Goal: Task Accomplishment & Management: Complete application form

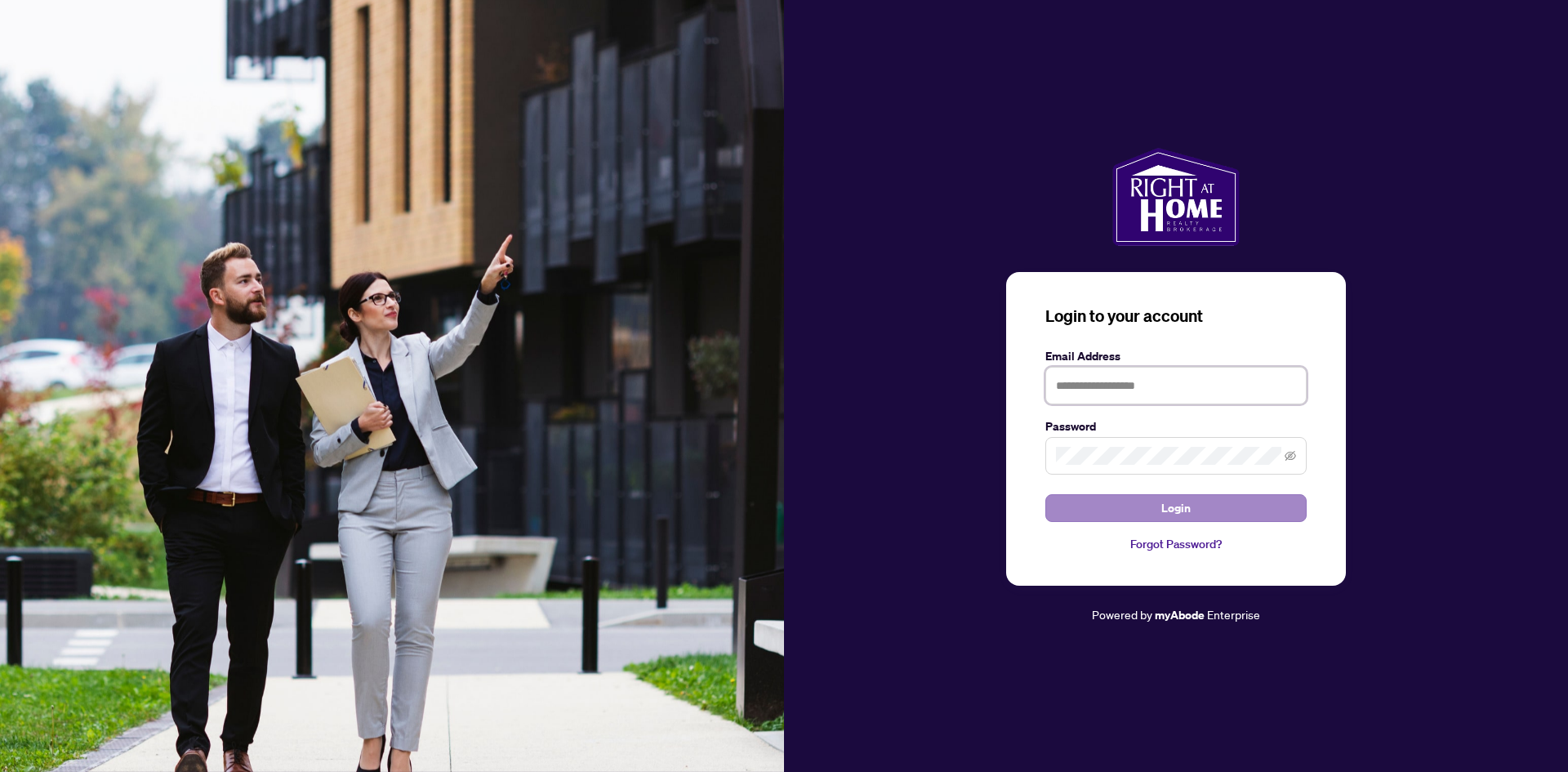
type input "**********"
click at [1200, 510] on button "Login" at bounding box center [1176, 508] width 262 height 28
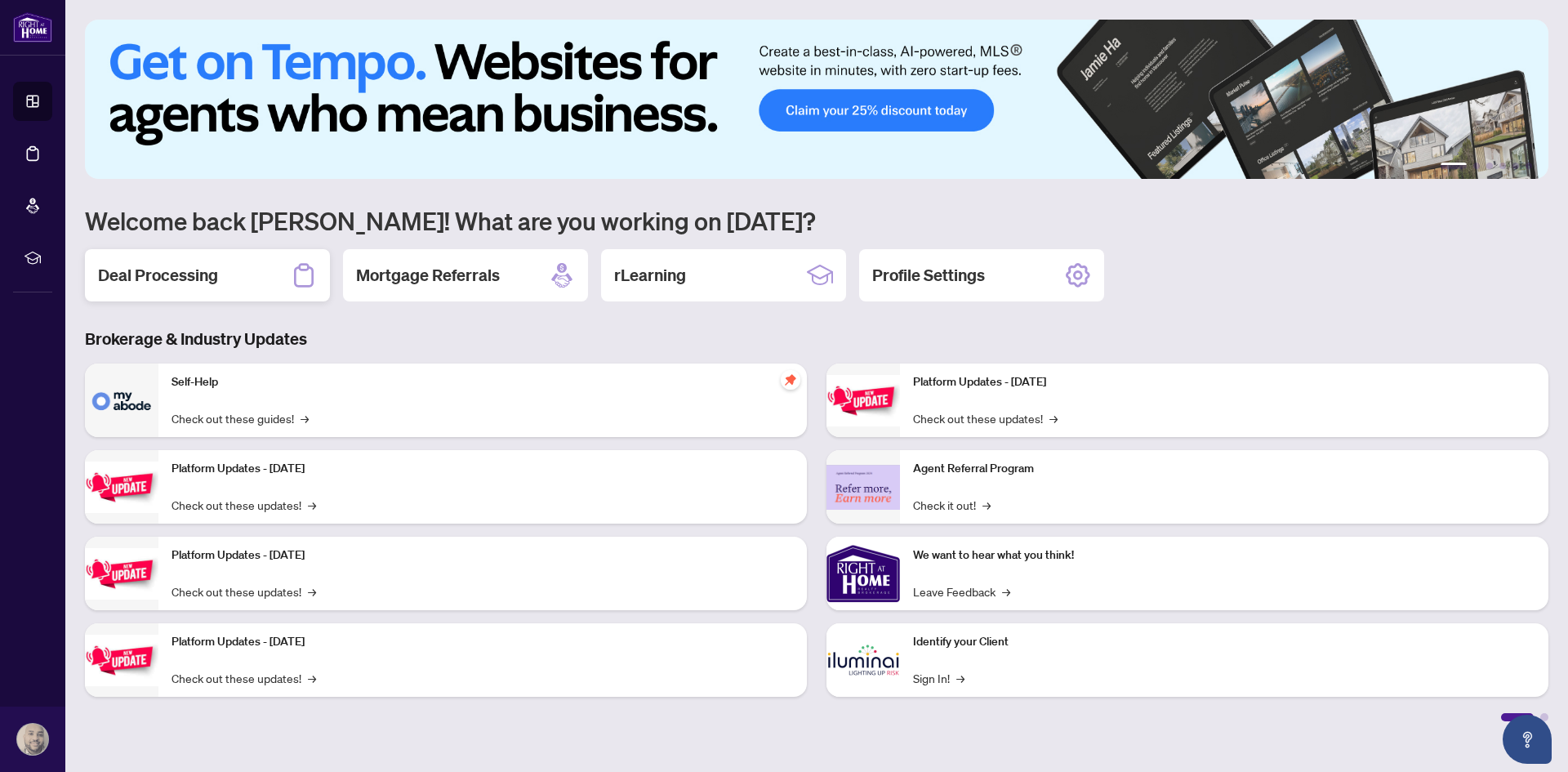
click at [200, 266] on h2 "Deal Processing" at bounding box center [158, 275] width 120 height 23
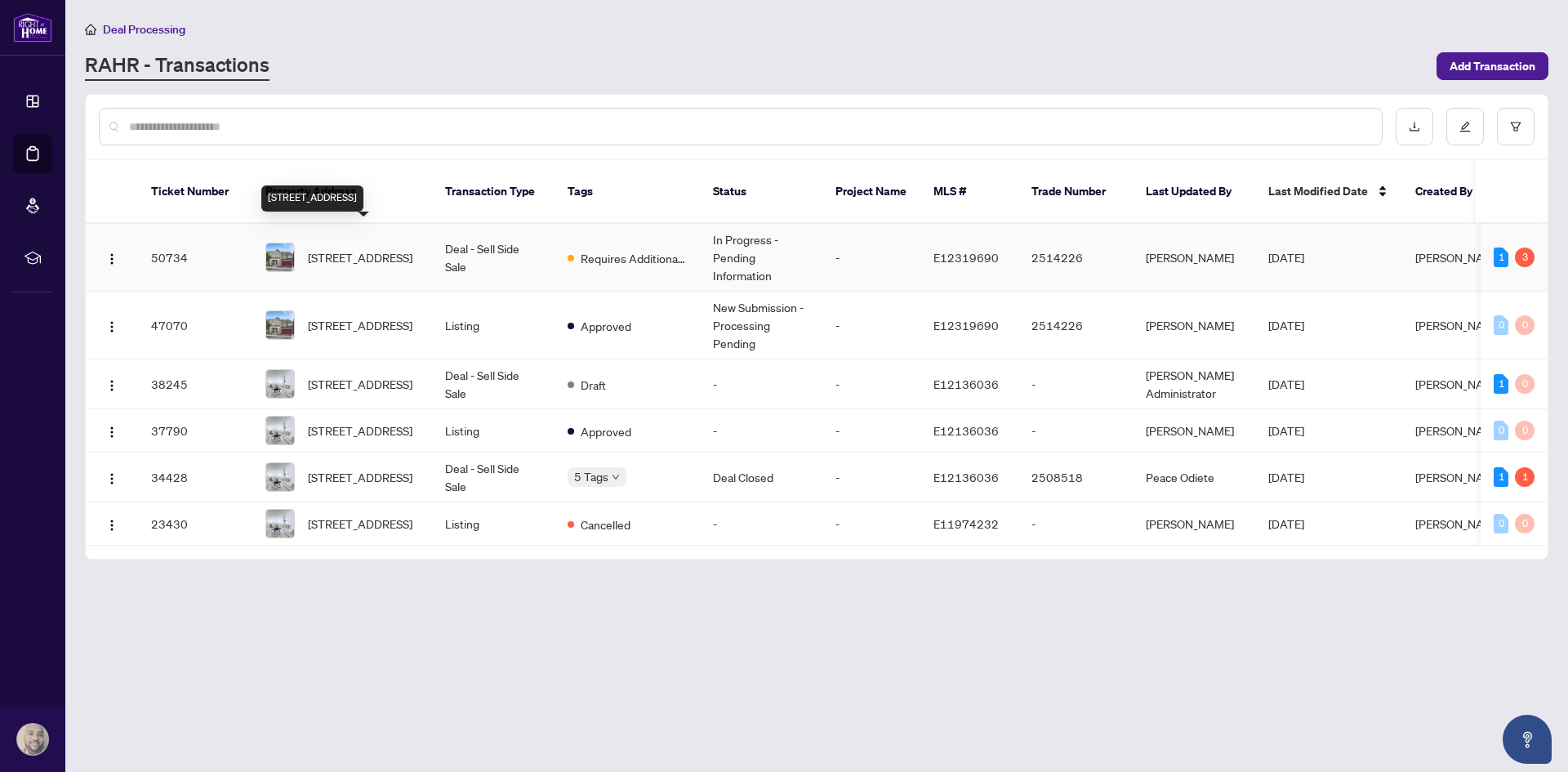
click at [358, 249] on span "[STREET_ADDRESS]" at bounding box center [359, 257] width 104 height 18
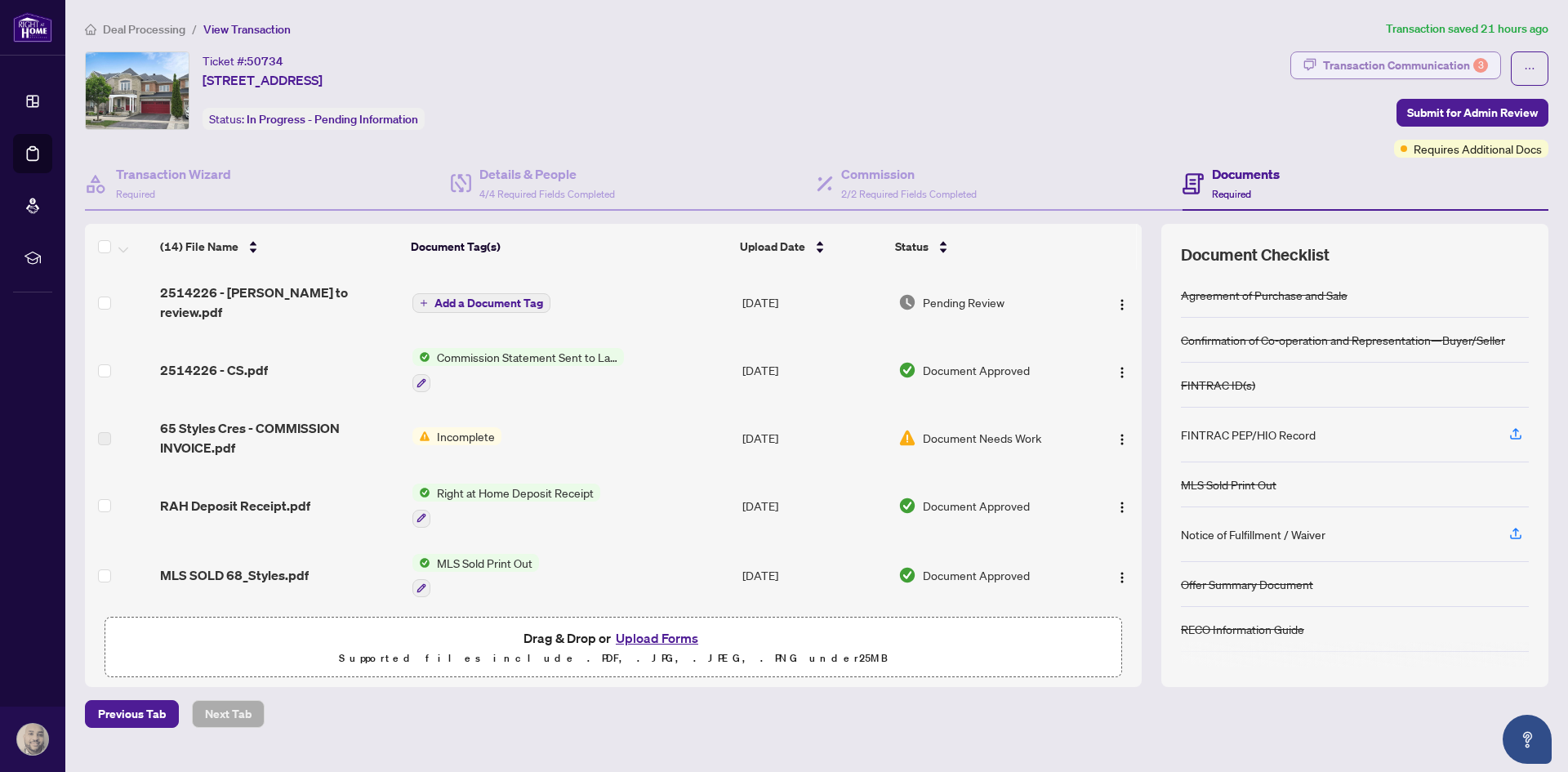
click at [1454, 68] on div "Transaction Communication 3" at bounding box center [1406, 66] width 165 height 26
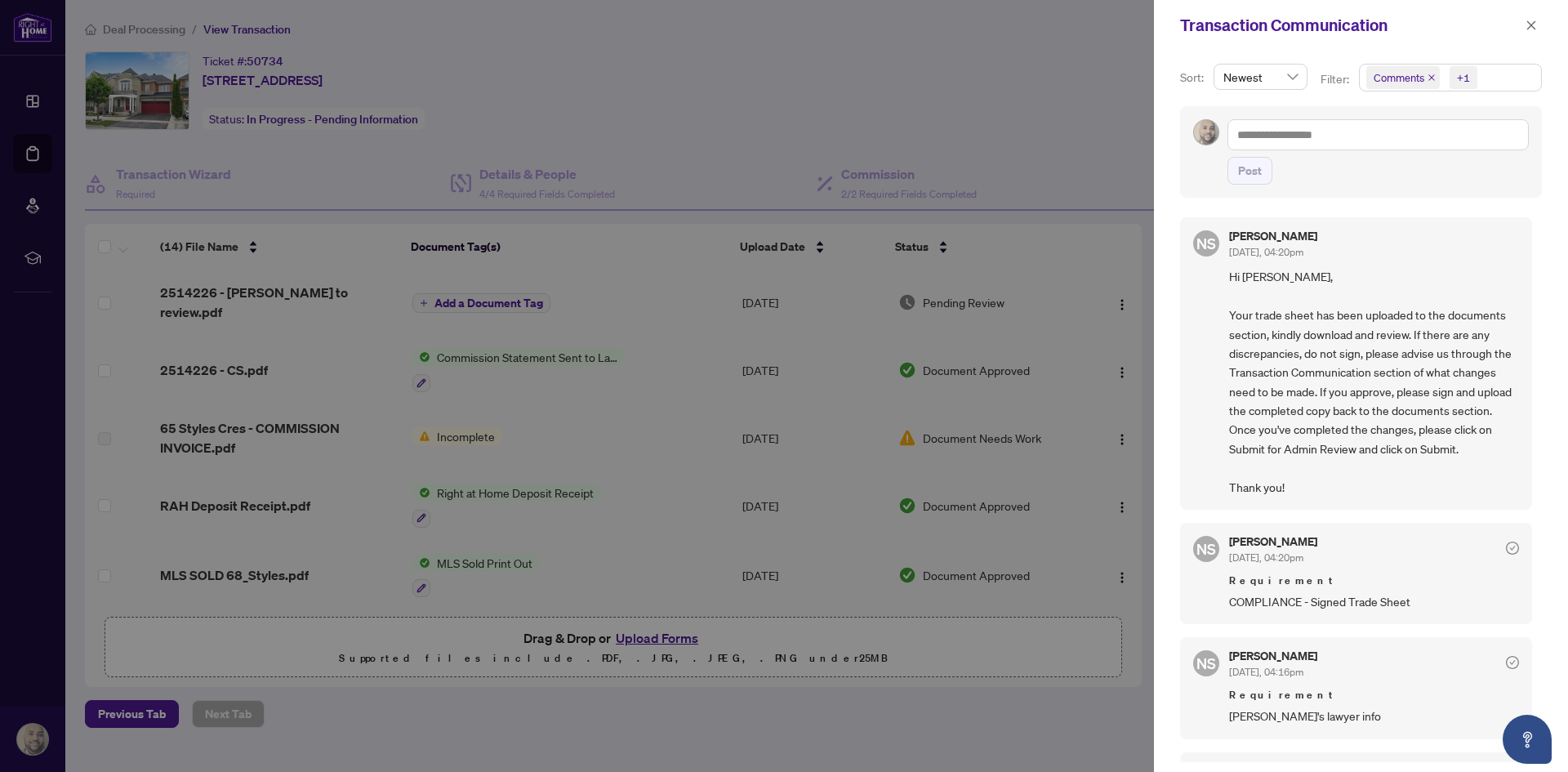
click at [670, 138] on div at bounding box center [784, 386] width 1568 height 772
click at [1530, 27] on icon "close" at bounding box center [1532, 25] width 9 height 9
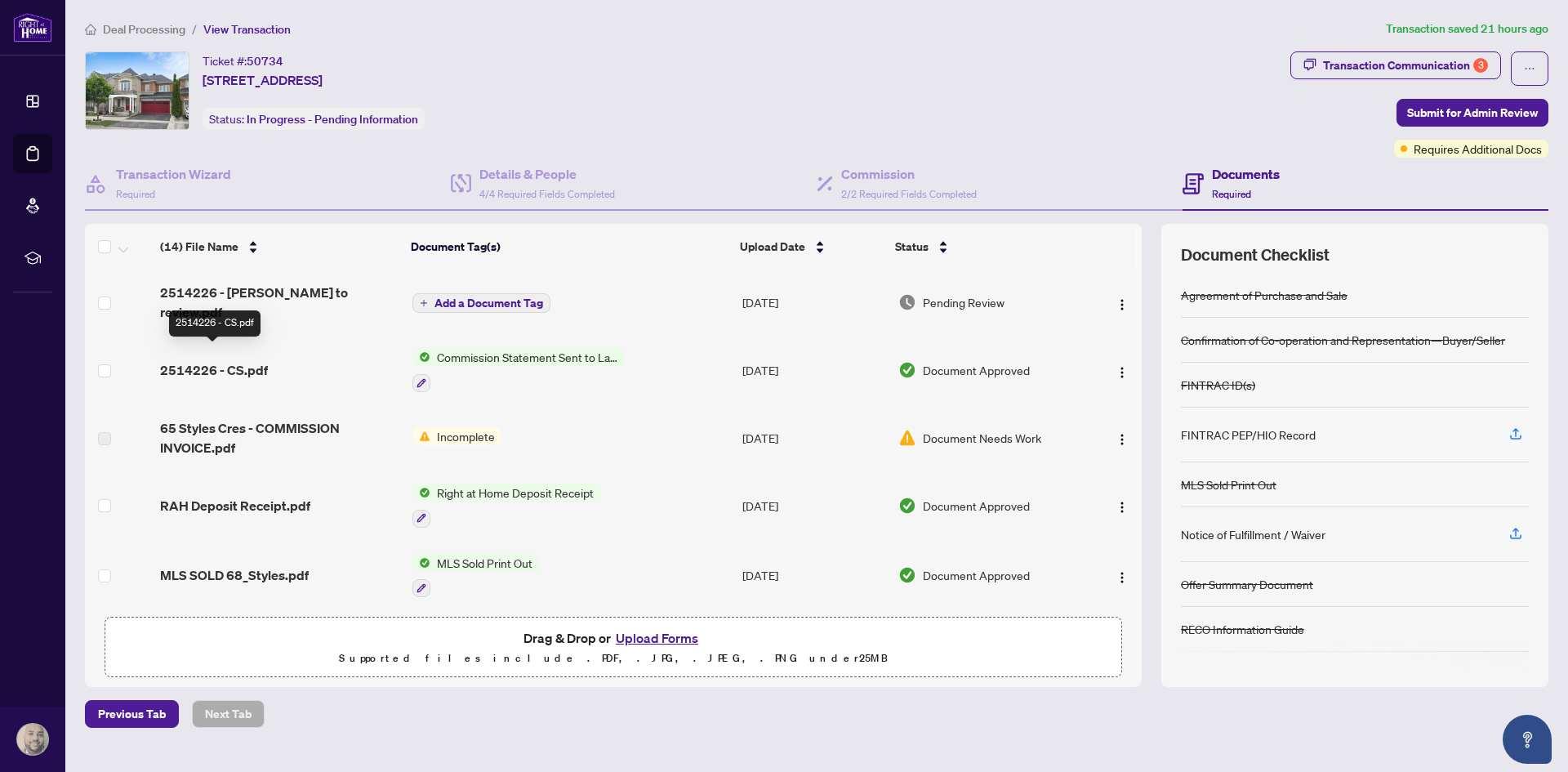
click at [236, 360] on span "2514226 - CS.pdf" at bounding box center [214, 370] width 108 height 20
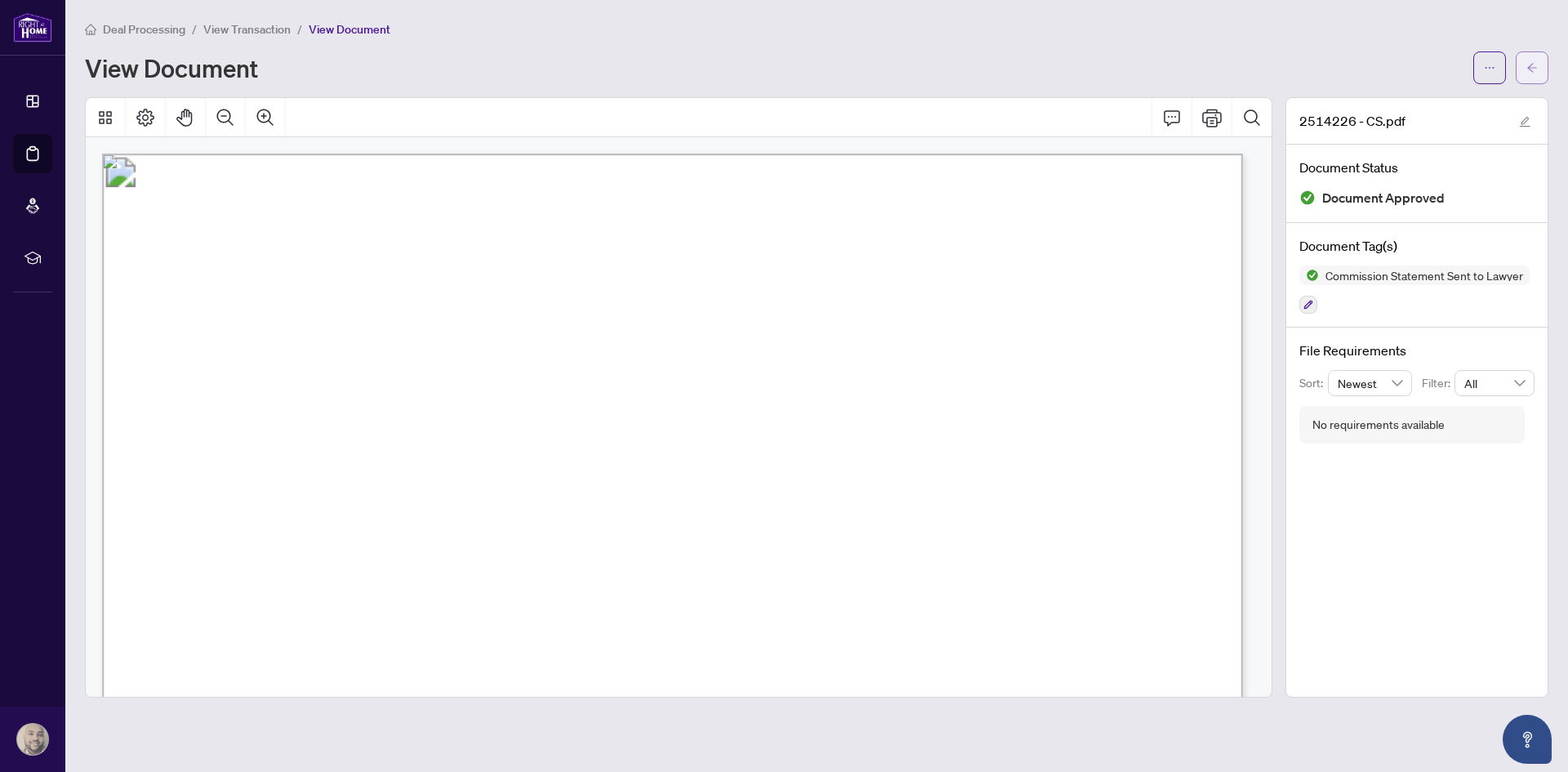
click at [1531, 67] on icon "arrow-left" at bounding box center [1532, 68] width 11 height 11
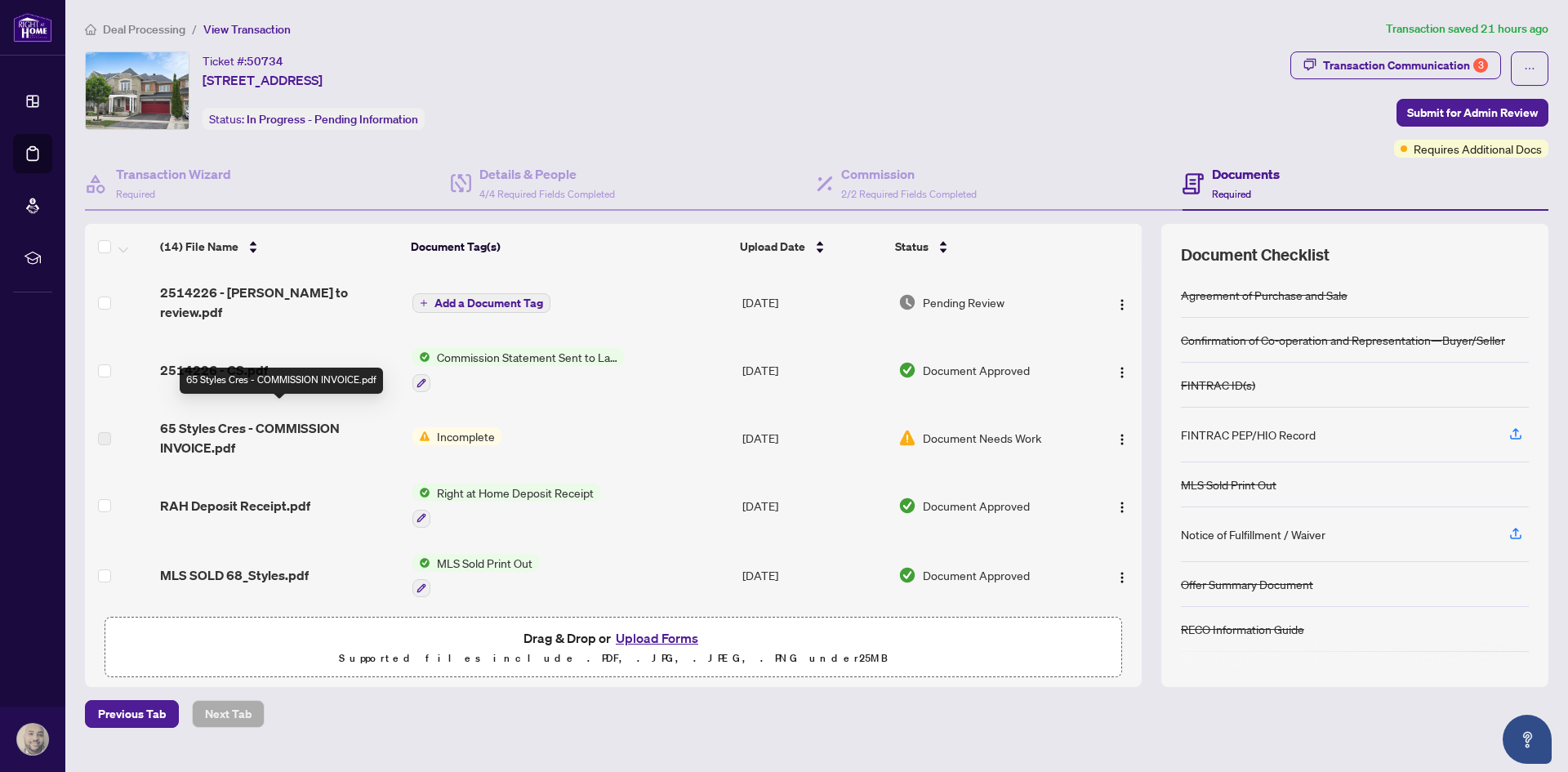
click at [295, 421] on span "65 Styles Cres - COMMISSION INVOICE.pdf" at bounding box center [280, 438] width 239 height 39
click at [173, 432] on span "65 Styles Cres - COMMISSION INVOICE.pdf" at bounding box center [280, 438] width 239 height 39
click at [467, 427] on span "Incomplete" at bounding box center [466, 435] width 71 height 18
click at [228, 418] on span "65 Styles Cres - COMMISSION INVOICE.pdf" at bounding box center [280, 438] width 239 height 39
click at [210, 418] on span "65 Styles Cres - COMMISSION INVOICE.pdf" at bounding box center [280, 438] width 239 height 39
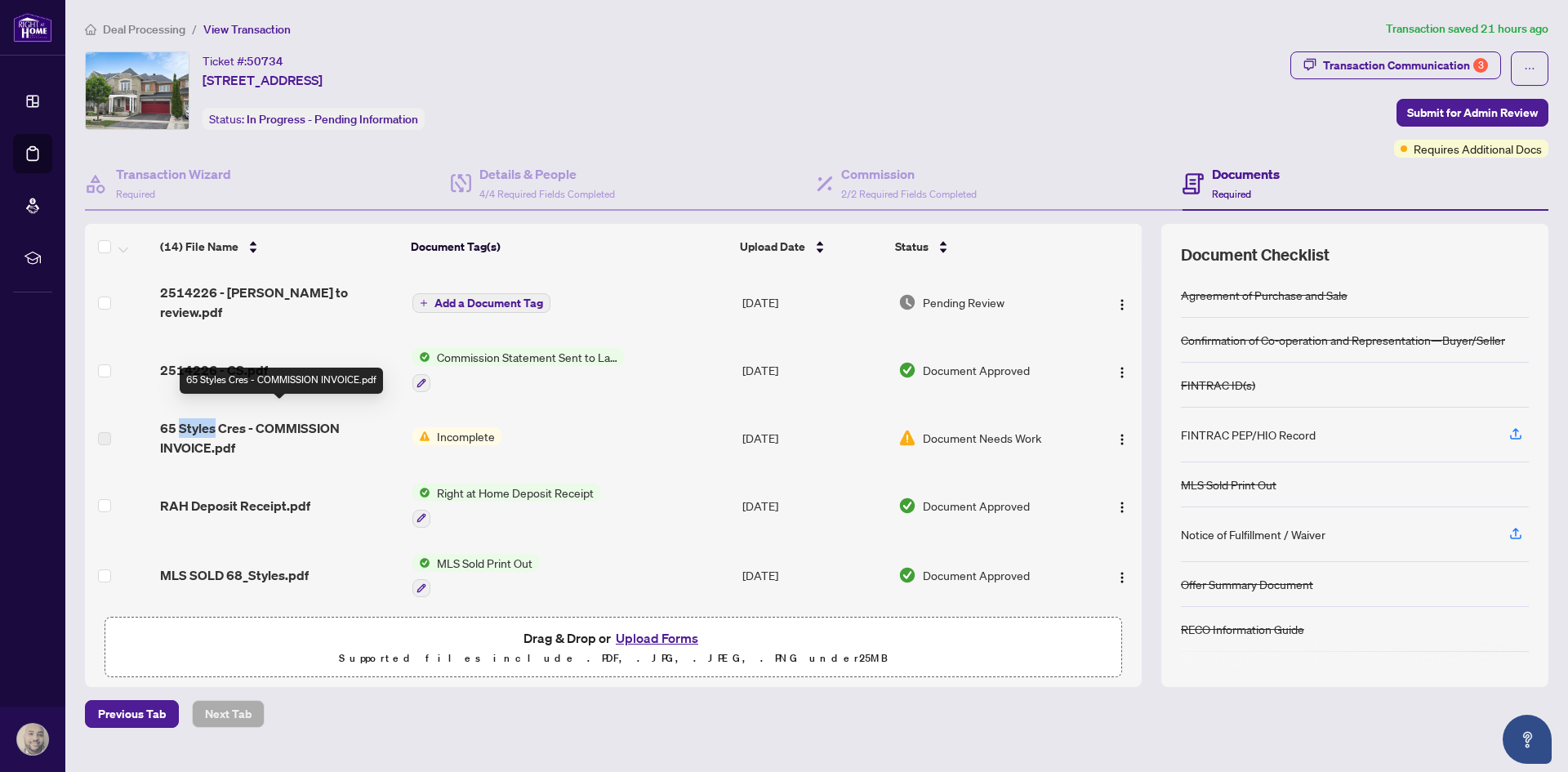
click at [209, 418] on span "65 Styles Cres - COMMISSION INVOICE.pdf" at bounding box center [280, 438] width 239 height 39
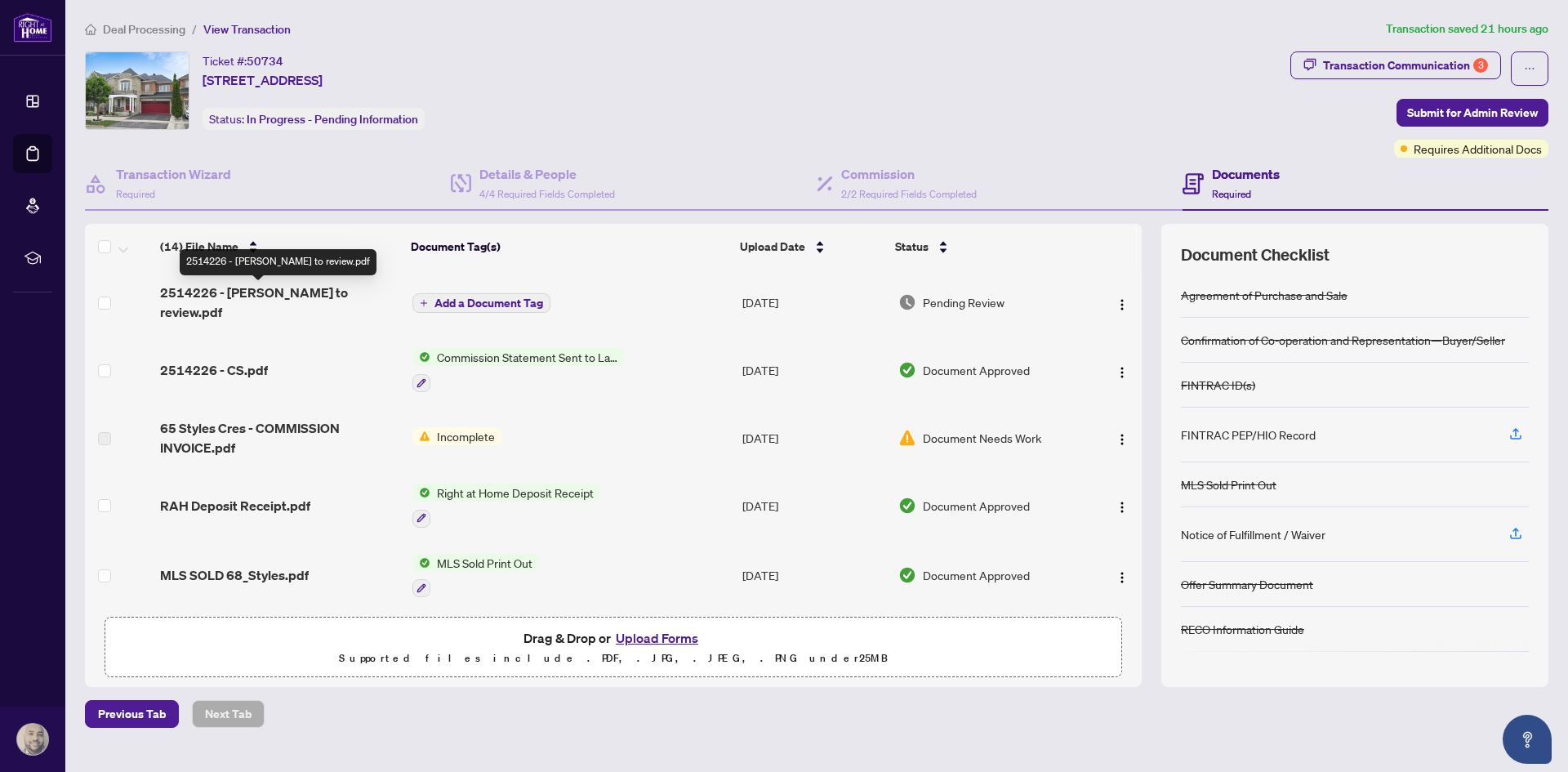
click at [303, 303] on span "2514226 - [PERSON_NAME] to review.pdf" at bounding box center [280, 302] width 239 height 39
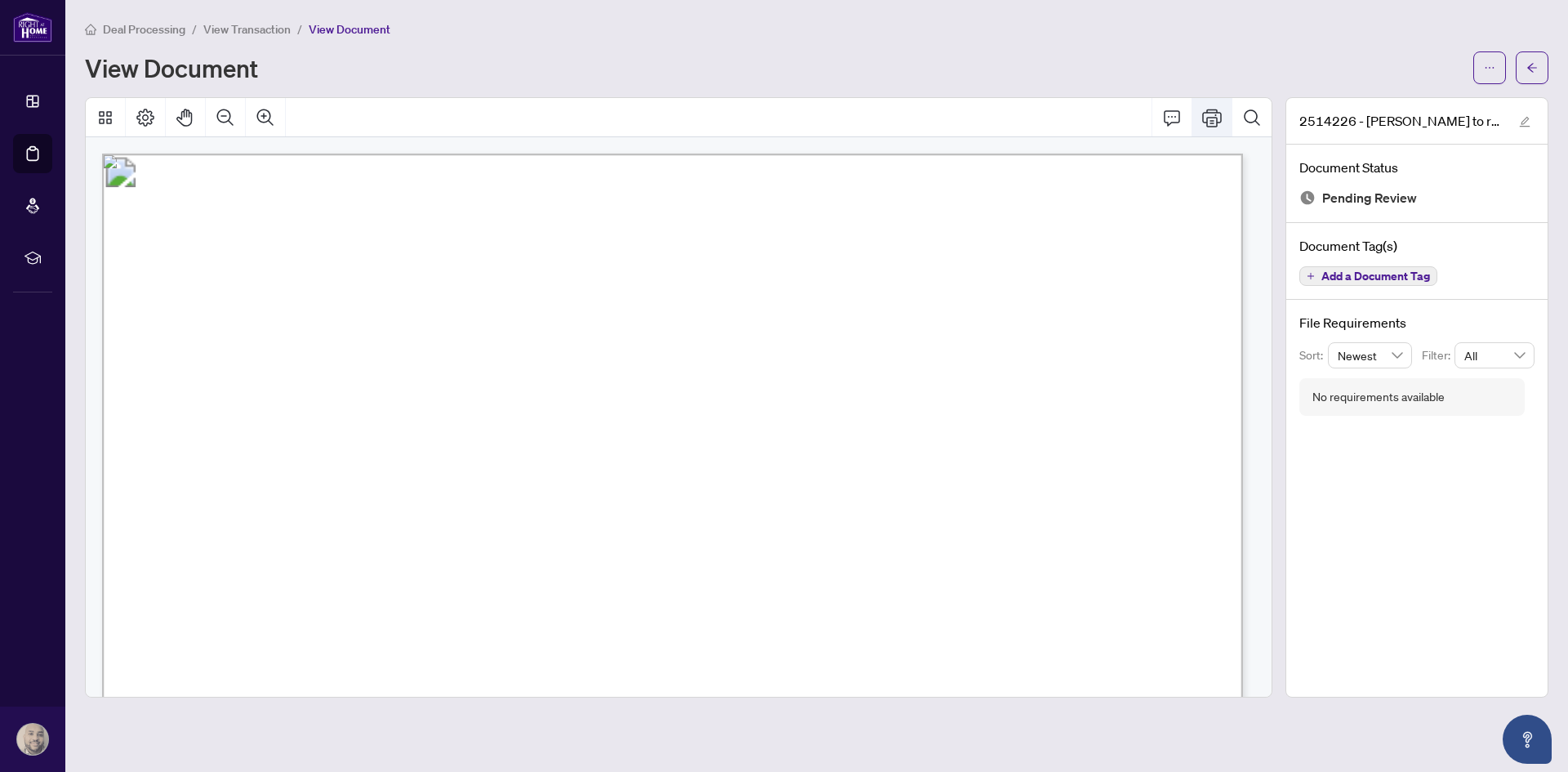
click at [1207, 115] on icon "Print" at bounding box center [1211, 117] width 20 height 20
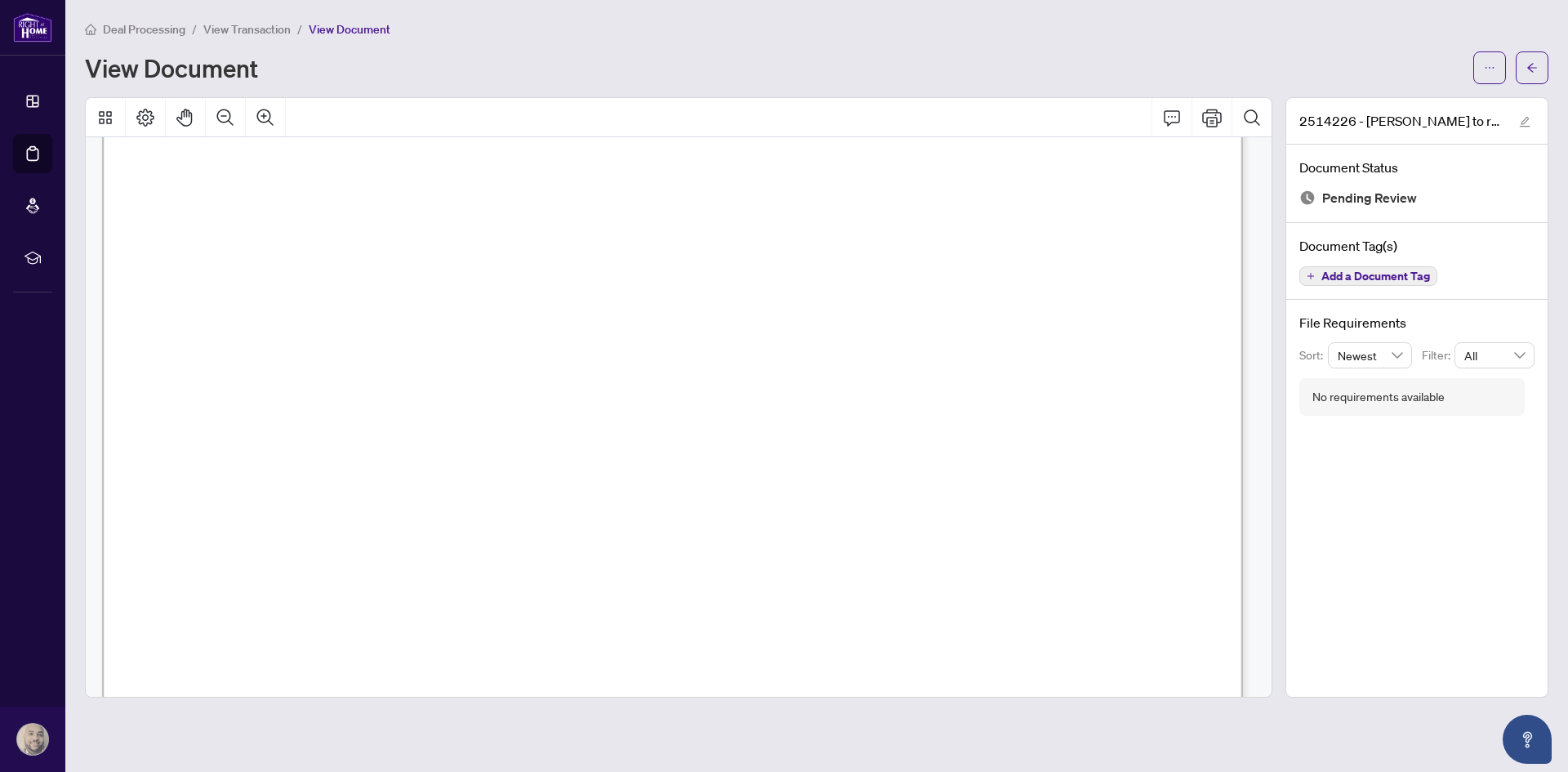
scroll to position [408, 0]
click at [1522, 68] on button "button" at bounding box center [1531, 68] width 33 height 33
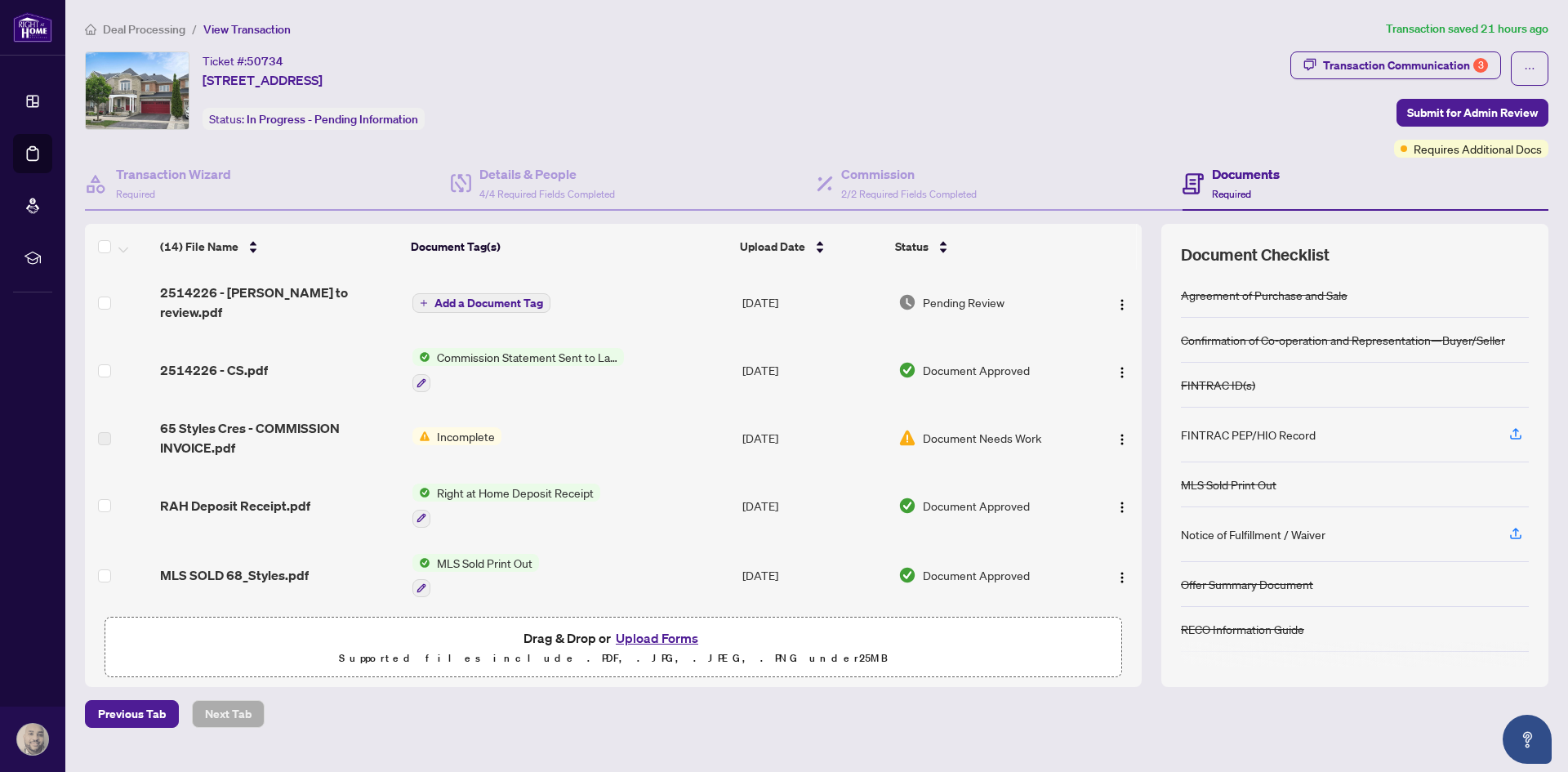
click at [633, 640] on button "Upload Forms" at bounding box center [657, 637] width 92 height 22
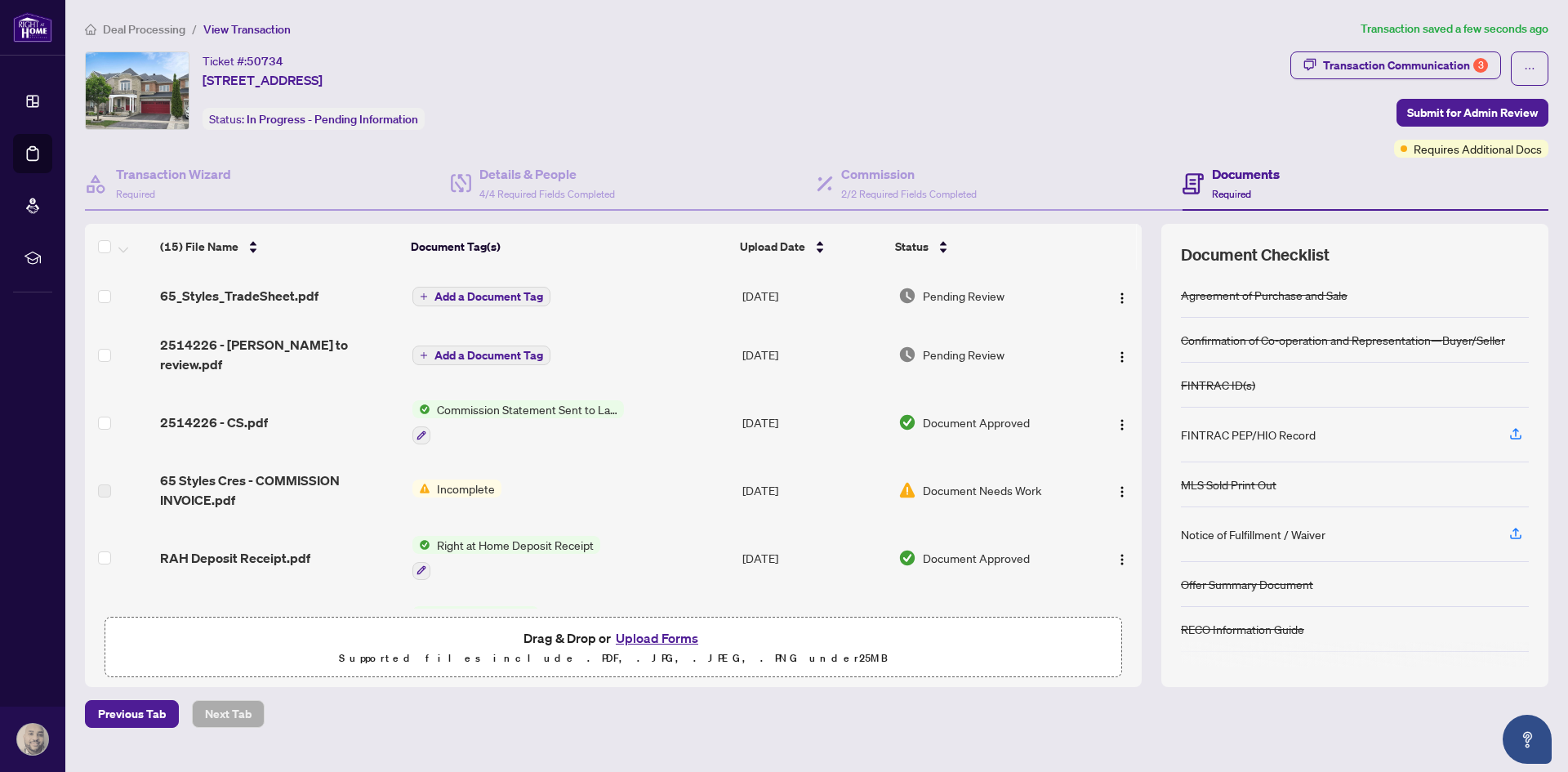
click at [474, 287] on button "Add a Document Tag" at bounding box center [481, 296] width 138 height 20
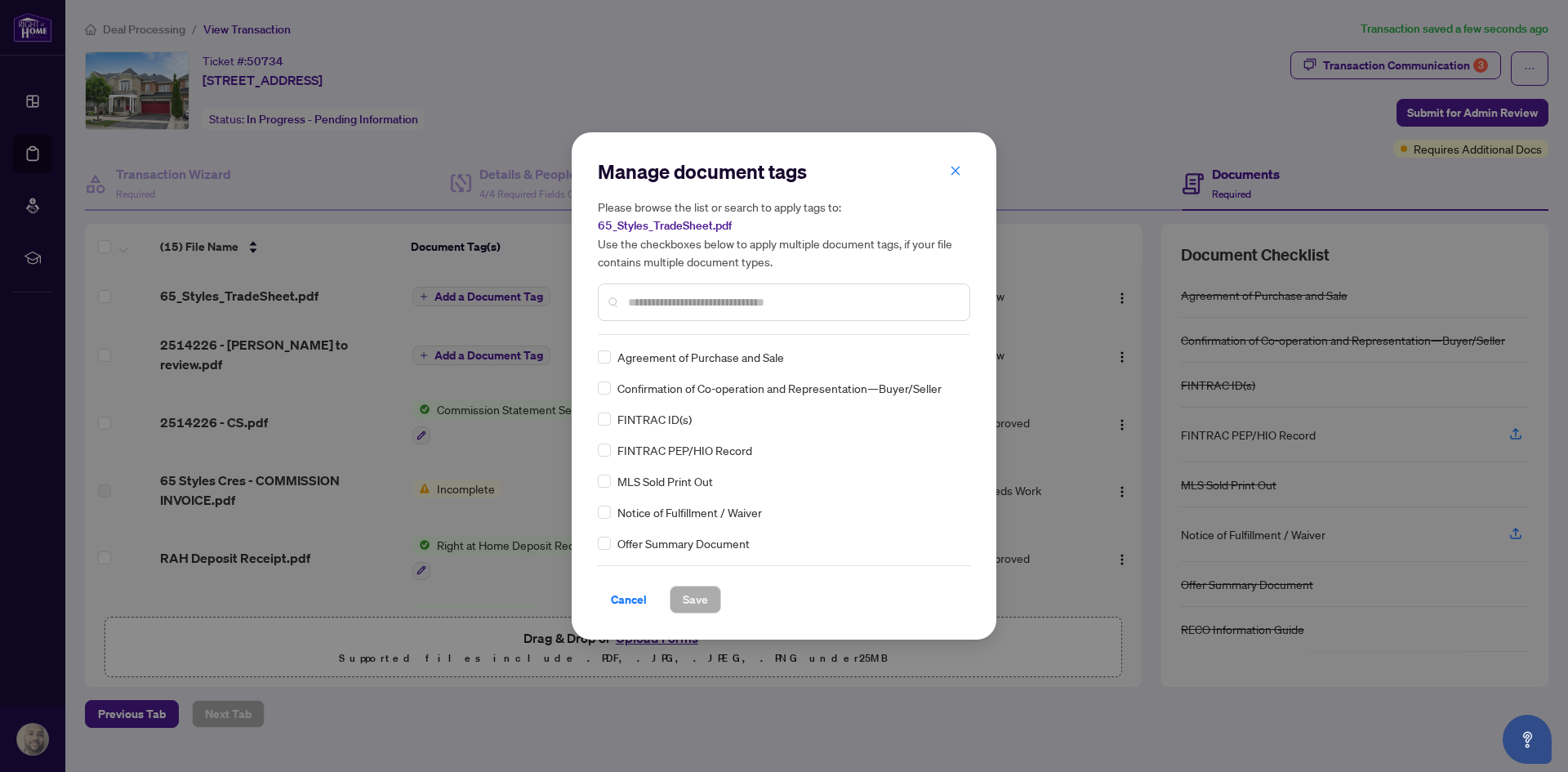
click at [665, 301] on input "text" at bounding box center [792, 301] width 328 height 18
type input "****"
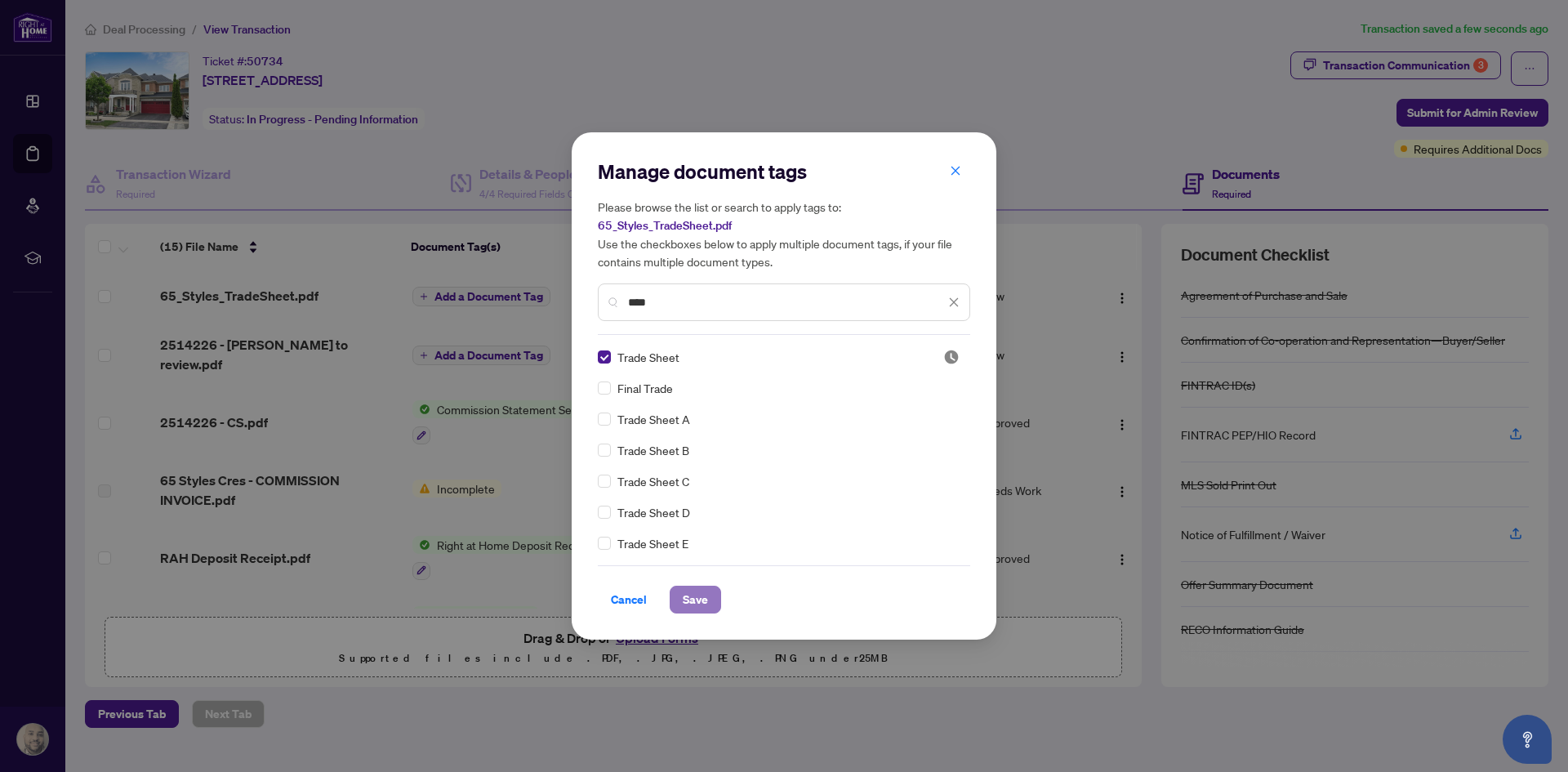
click at [683, 601] on span "Save" at bounding box center [695, 599] width 25 height 26
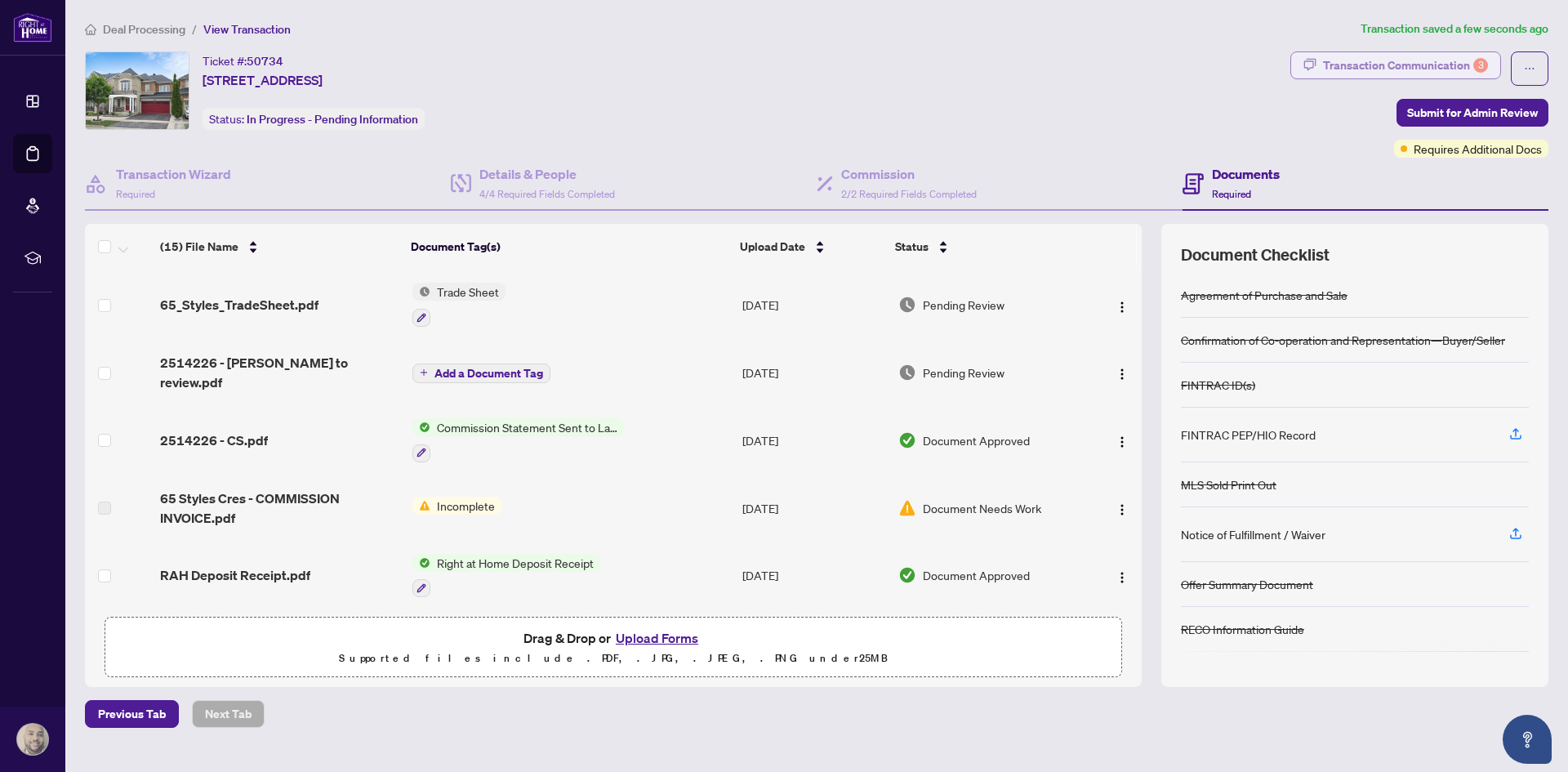
click at [1474, 65] on div "3" at bounding box center [1481, 66] width 15 height 15
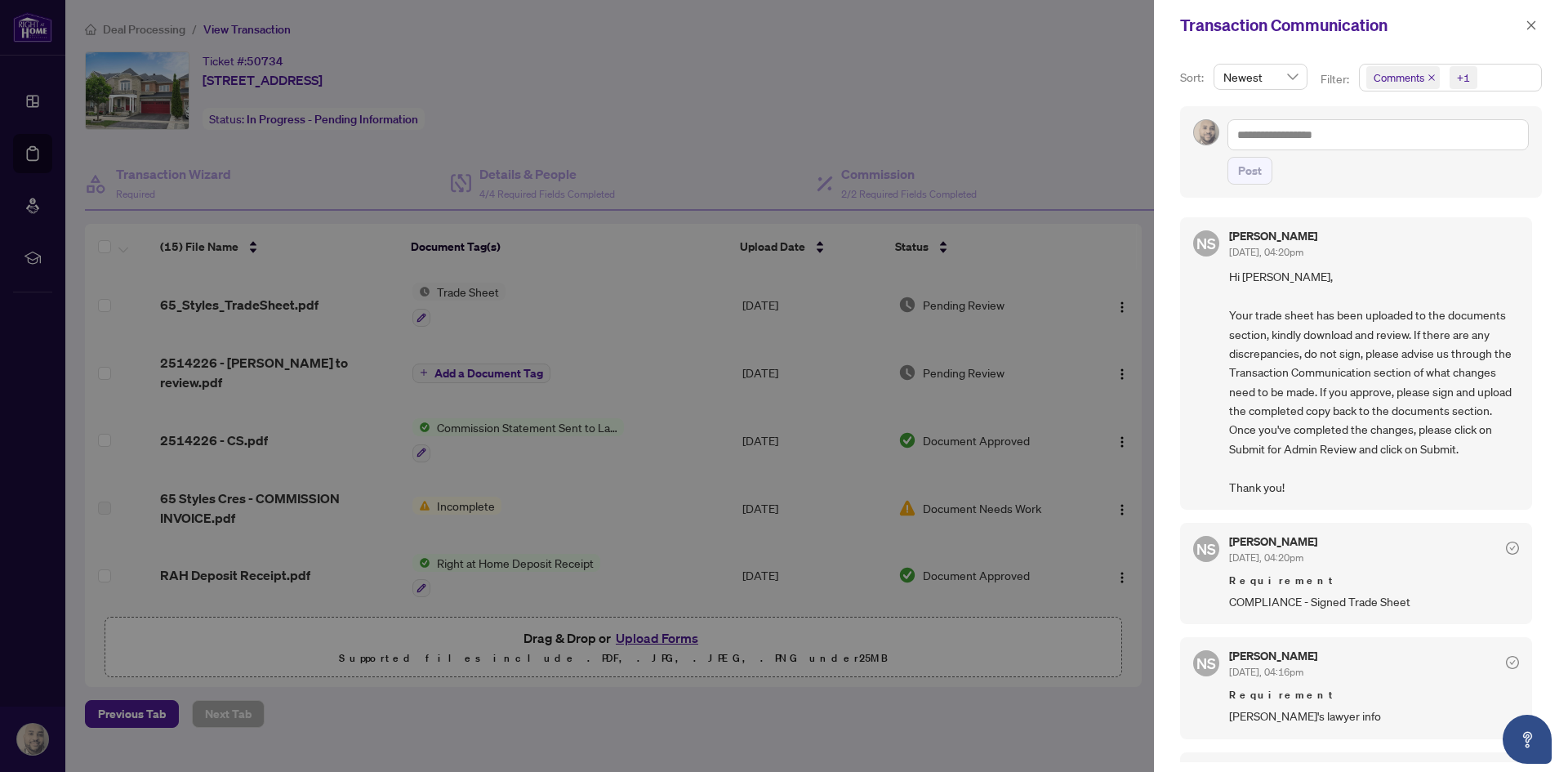
click at [1148, 235] on div at bounding box center [784, 386] width 1568 height 772
click at [1532, 28] on icon "close" at bounding box center [1531, 25] width 11 height 11
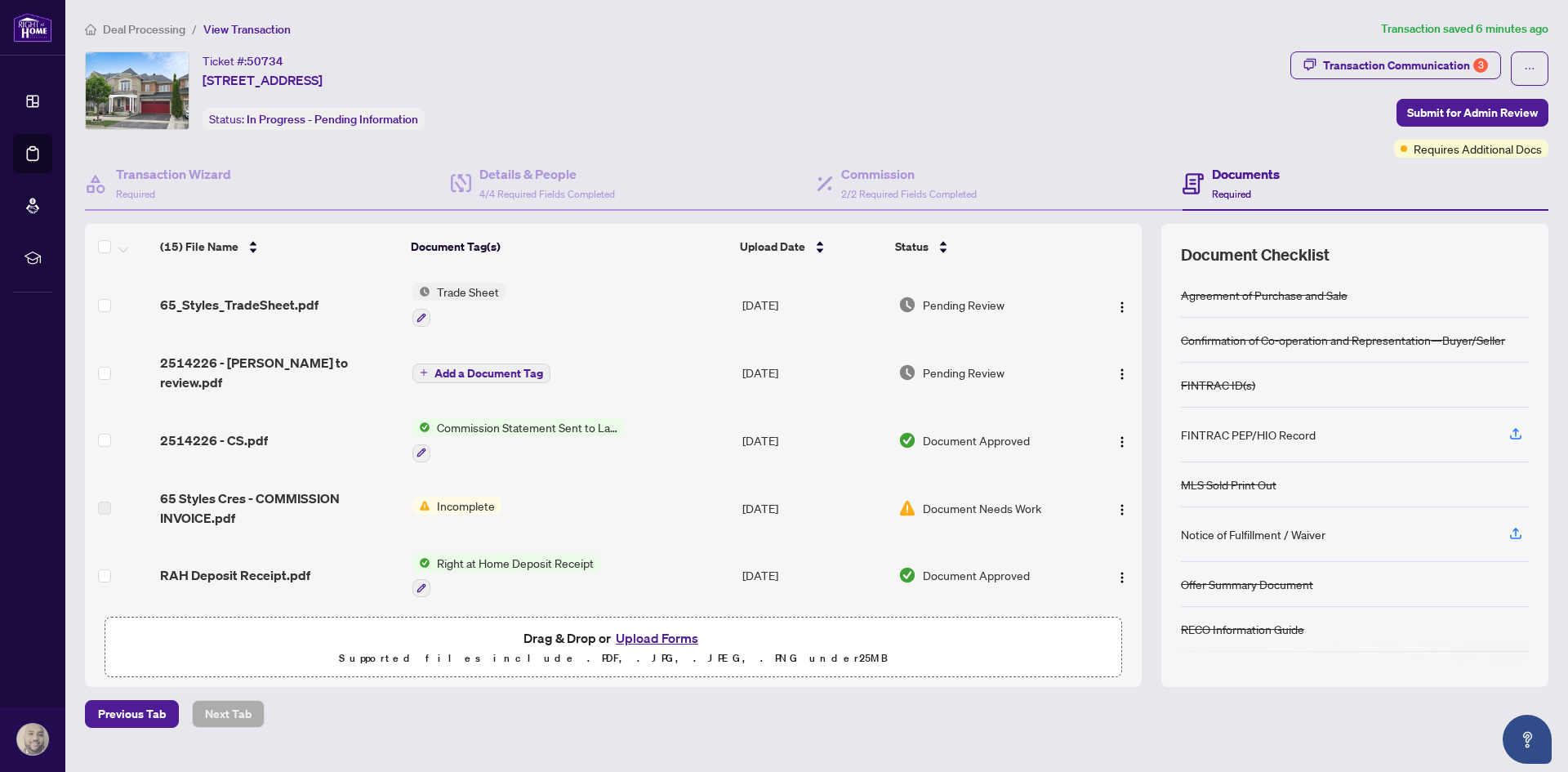
click at [679, 632] on button "Upload Forms" at bounding box center [657, 637] width 92 height 22
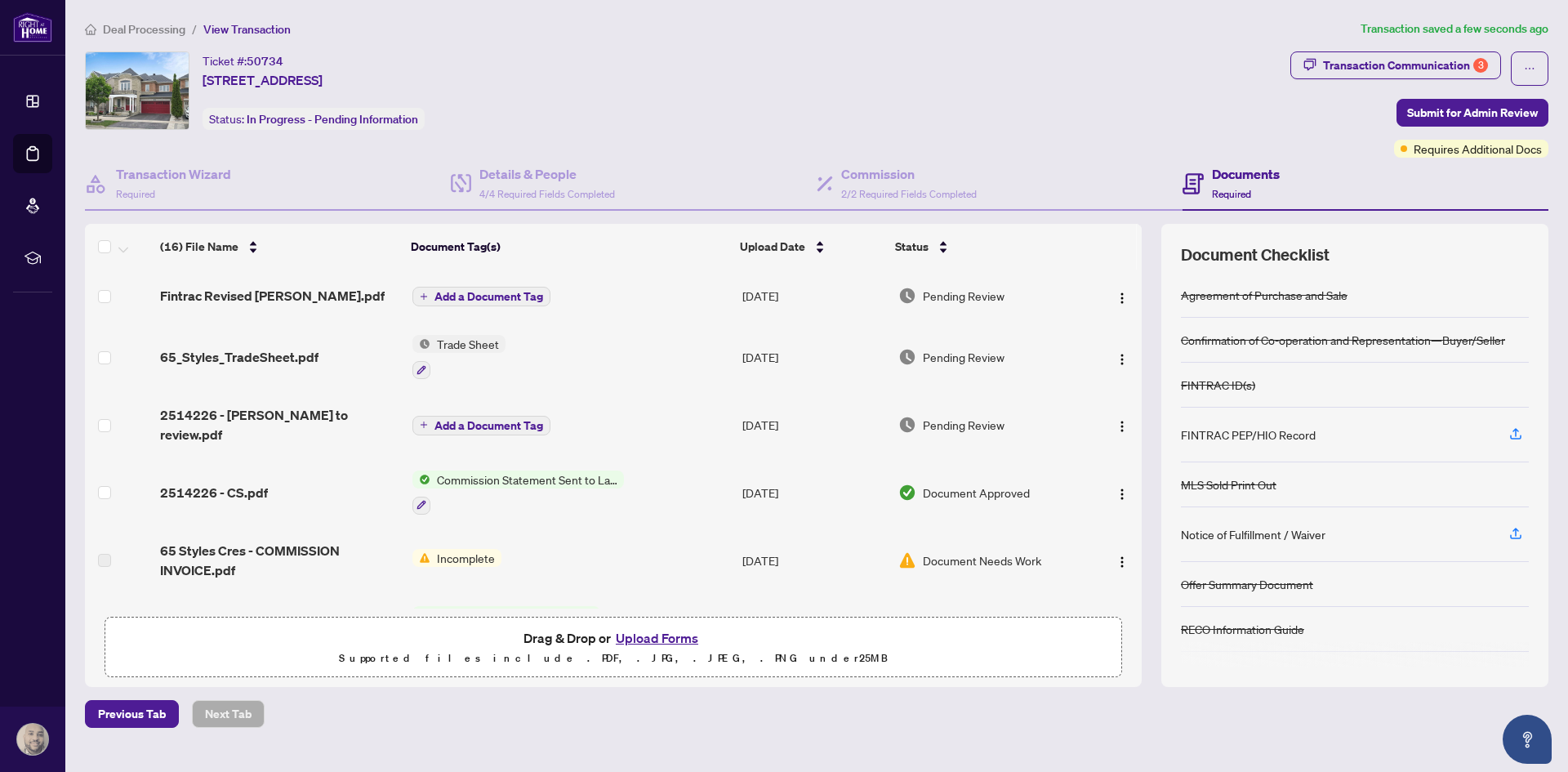
click at [513, 296] on span "Add a Document Tag" at bounding box center [489, 296] width 109 height 11
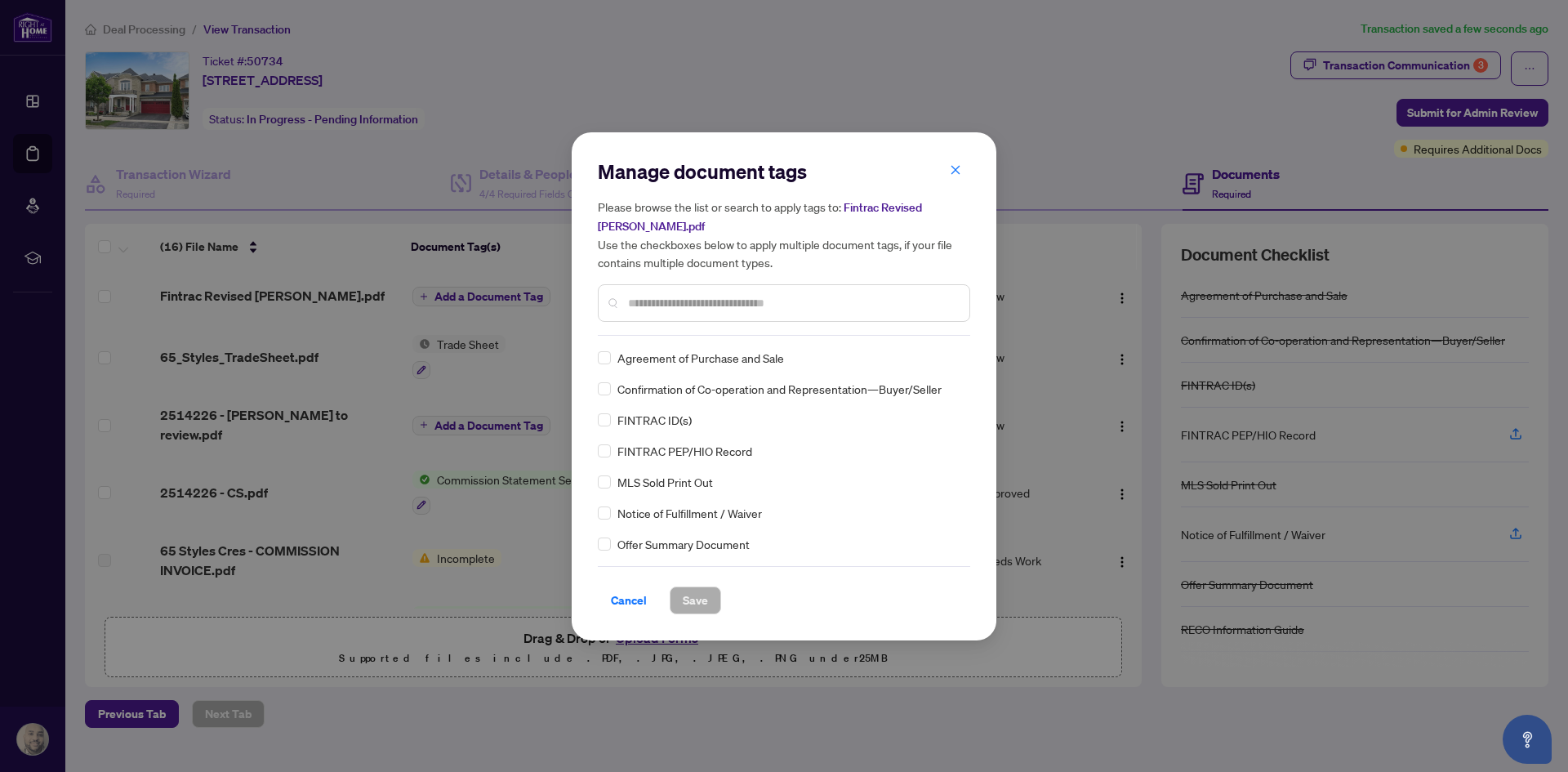
click at [637, 299] on input "text" at bounding box center [792, 302] width 328 height 18
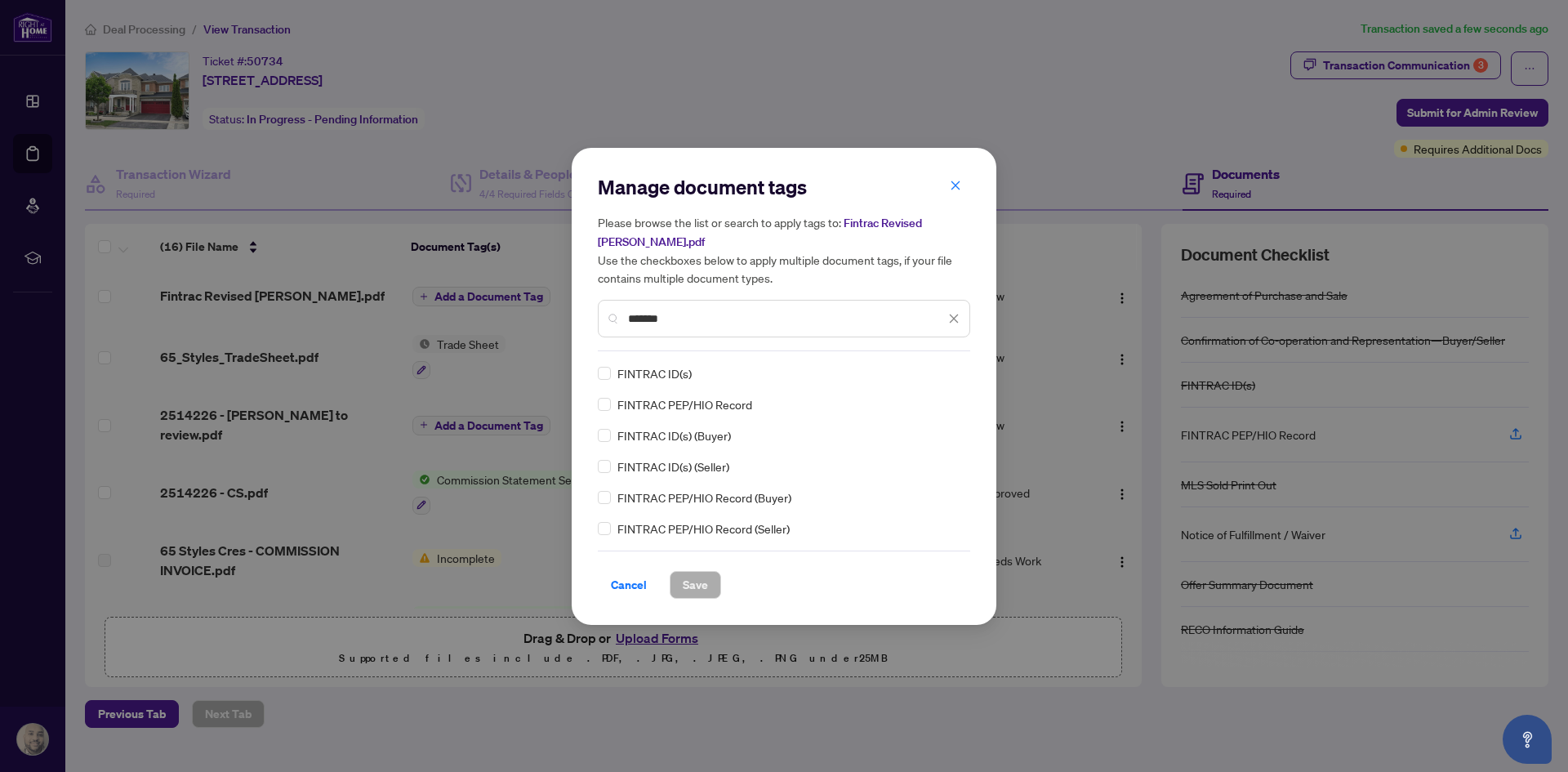
type input "*******"
click at [692, 586] on span "Save" at bounding box center [695, 584] width 25 height 26
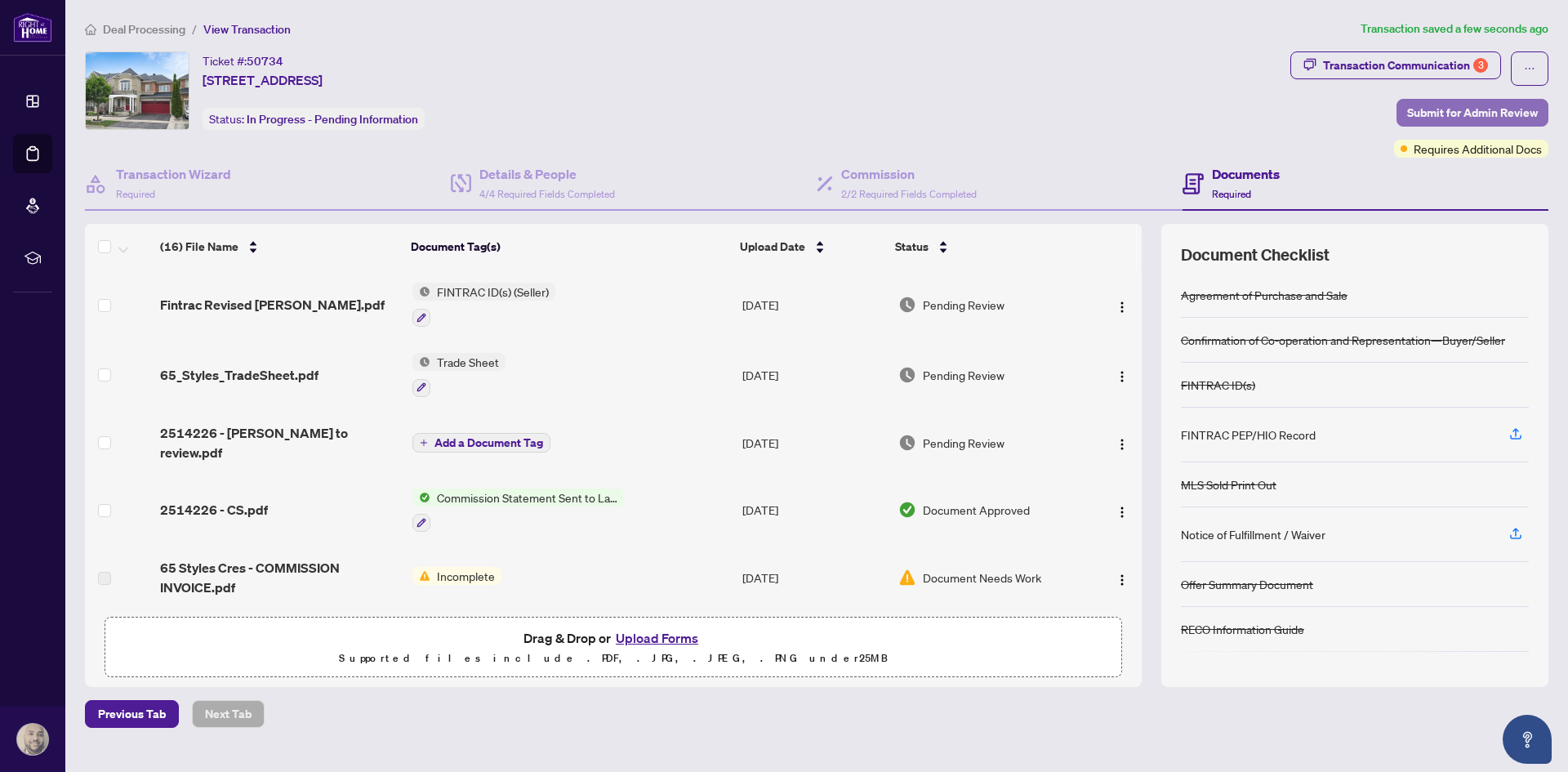
click at [1427, 110] on span "Submit for Admin Review" at bounding box center [1472, 113] width 130 height 26
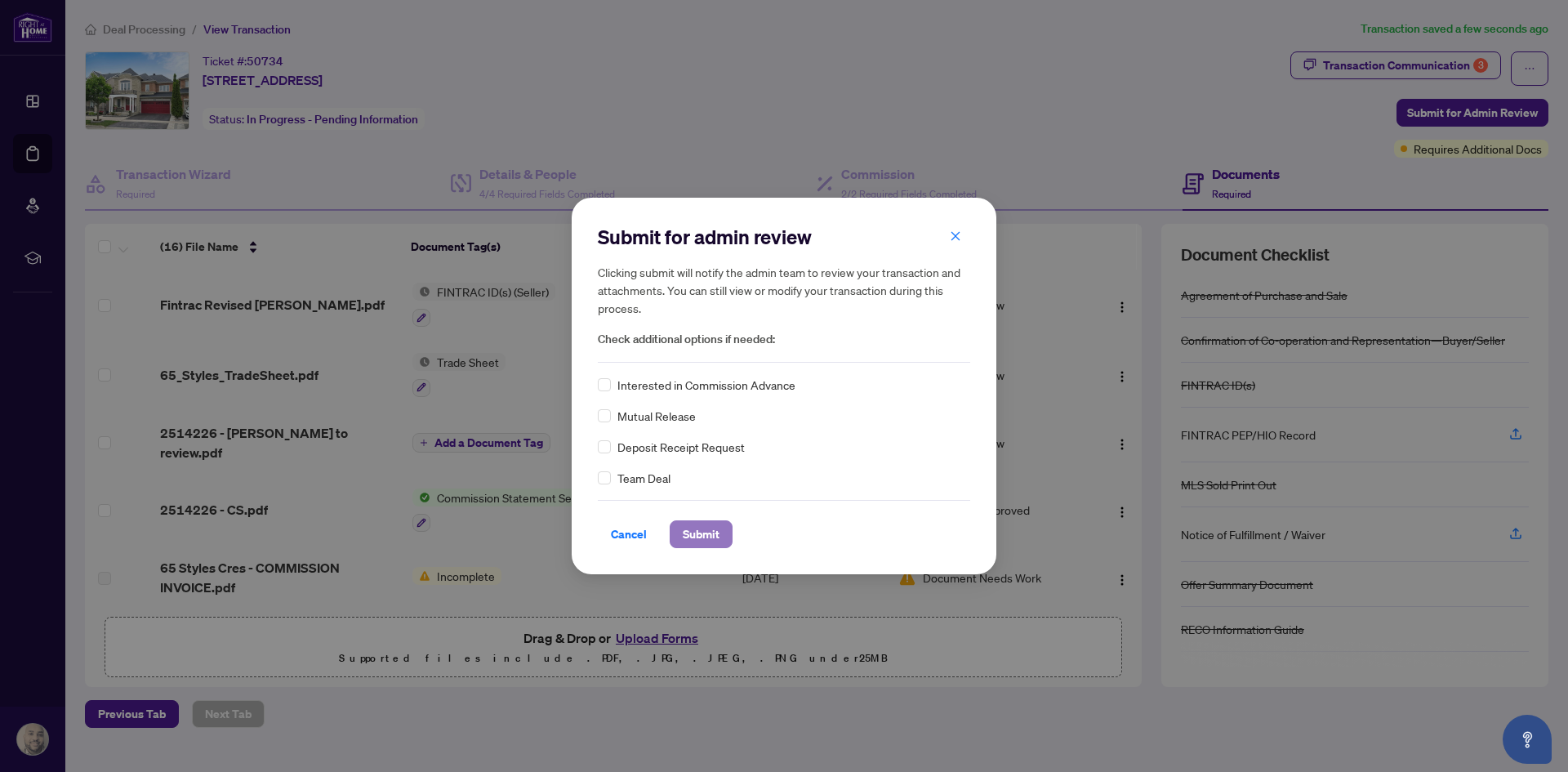
click at [709, 542] on span "Submit" at bounding box center [701, 534] width 37 height 26
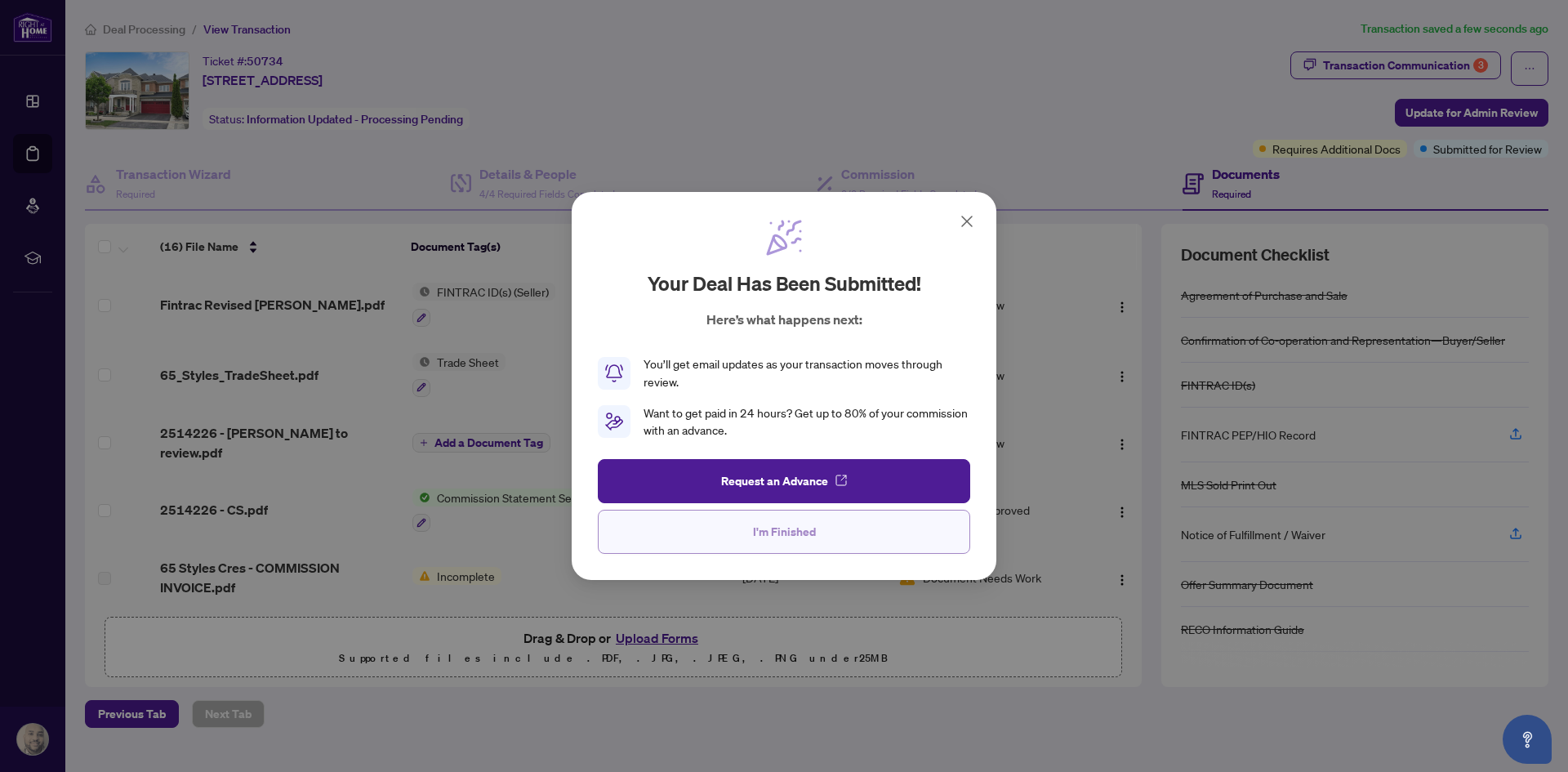
click at [811, 539] on span "I'm Finished" at bounding box center [784, 532] width 63 height 26
